Goal: Navigation & Orientation: Find specific page/section

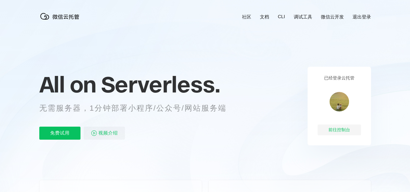
scroll to position [0, 963]
click at [347, 128] on div "前往控制台" at bounding box center [339, 129] width 43 height 11
click at [264, 16] on link "文档" at bounding box center [264, 17] width 9 height 6
click at [263, 17] on link "文档" at bounding box center [264, 17] width 9 height 6
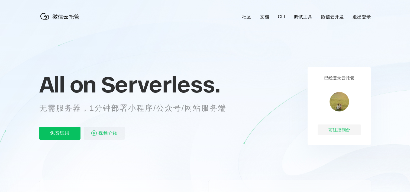
click at [244, 16] on link "社区" at bounding box center [246, 17] width 9 height 6
drag, startPoint x: 344, startPoint y: 131, endPoint x: 317, endPoint y: 124, distance: 28.0
click at [344, 130] on div "前往控制台" at bounding box center [339, 129] width 43 height 11
